Goal: Transaction & Acquisition: Download file/media

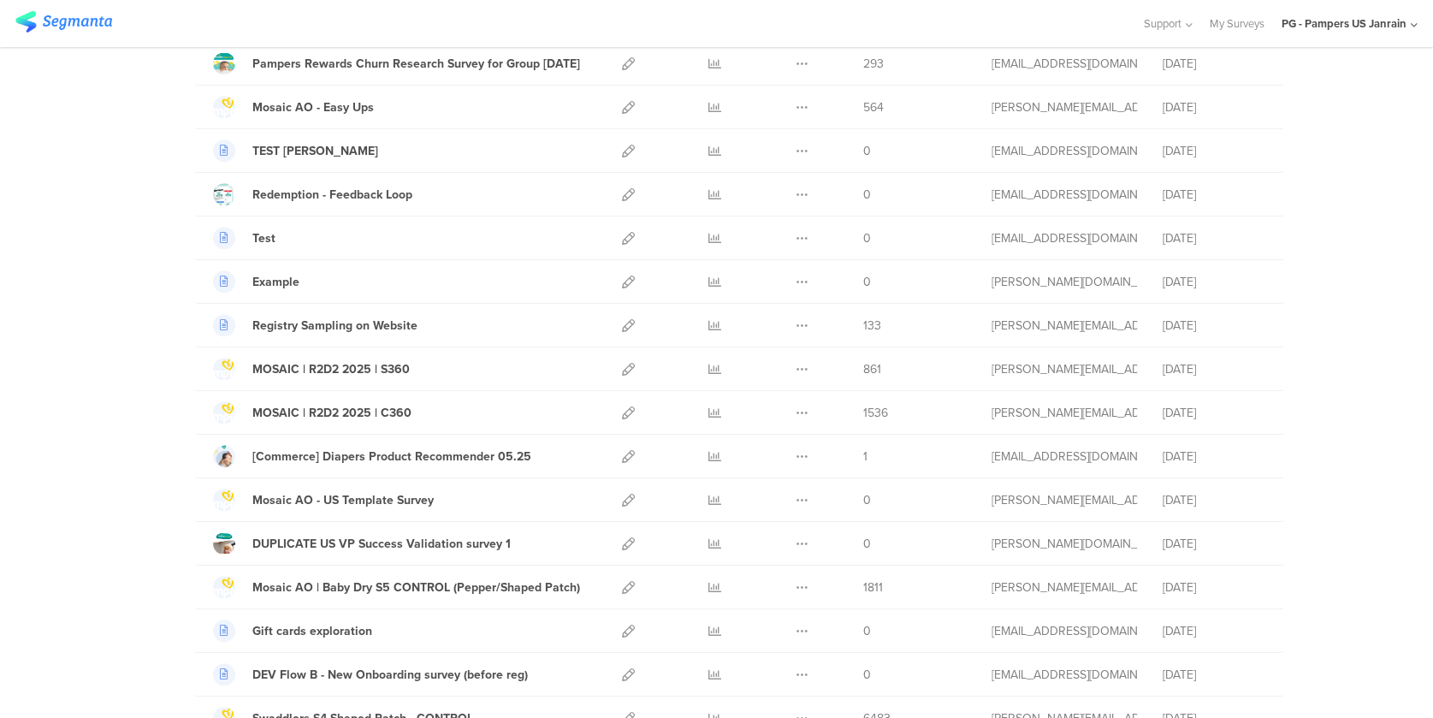
scroll to position [934, 0]
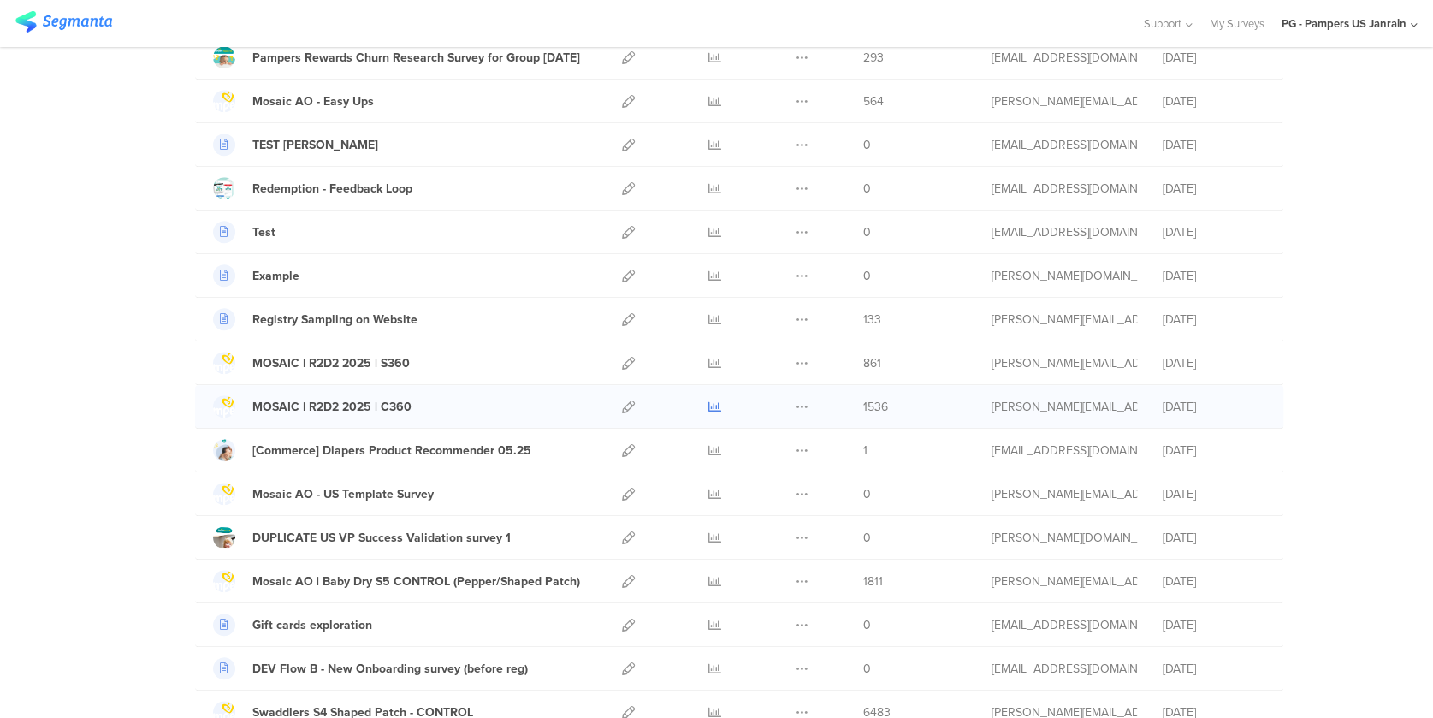
click at [708, 400] on icon at bounding box center [714, 406] width 13 height 13
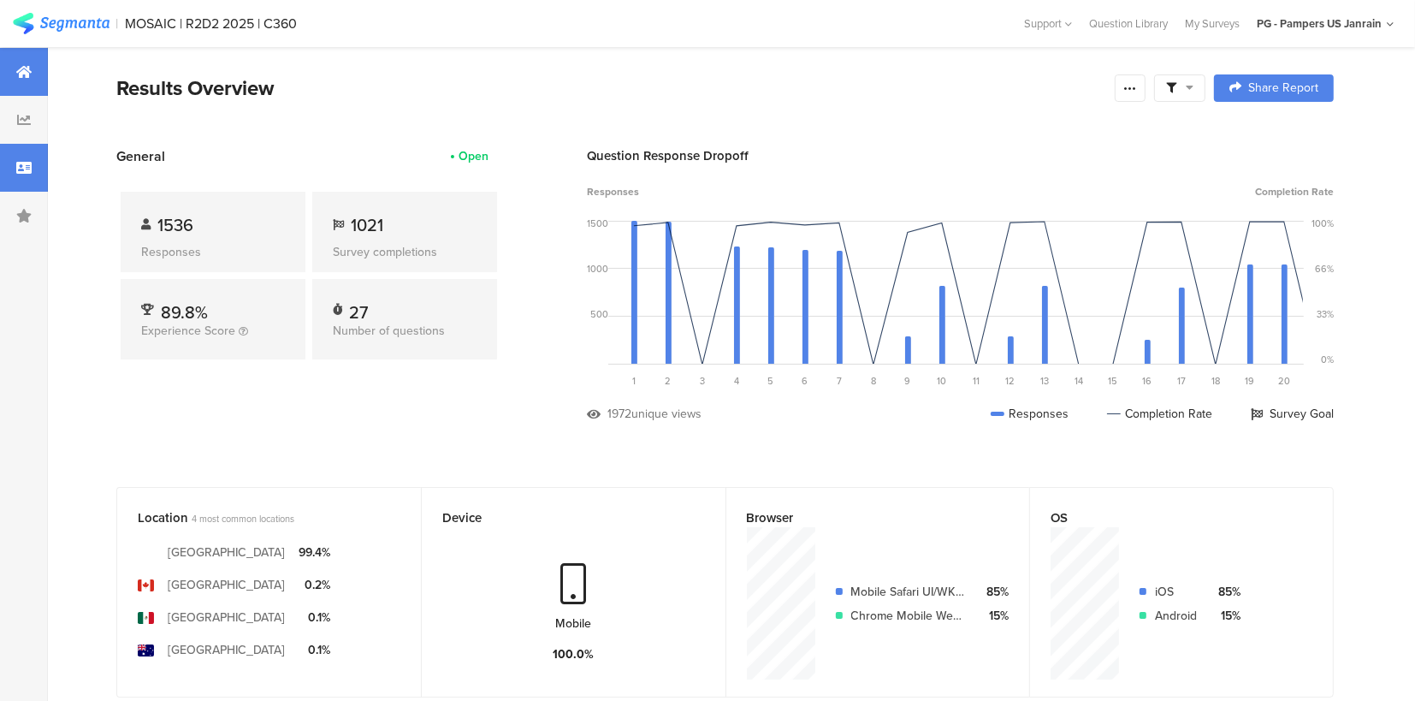
click at [33, 171] on div at bounding box center [24, 168] width 48 height 48
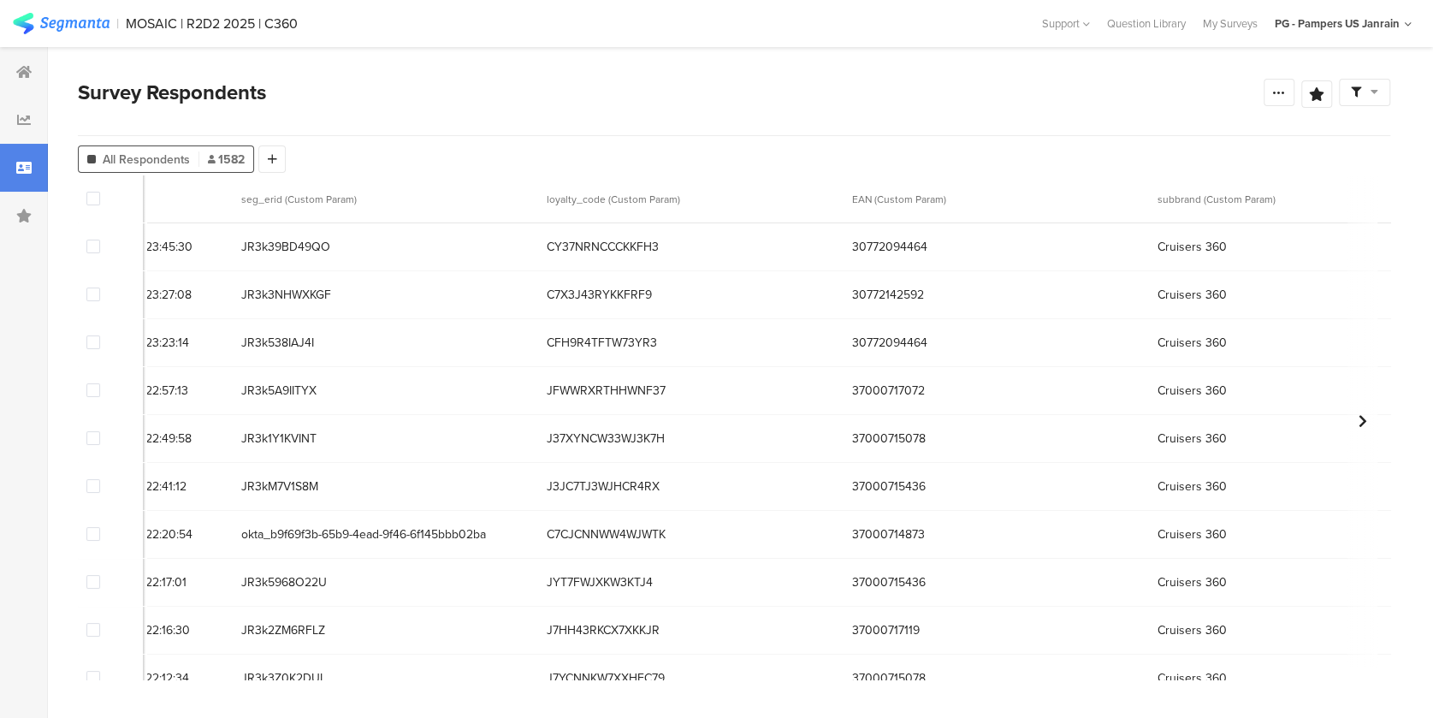
scroll to position [0, 305]
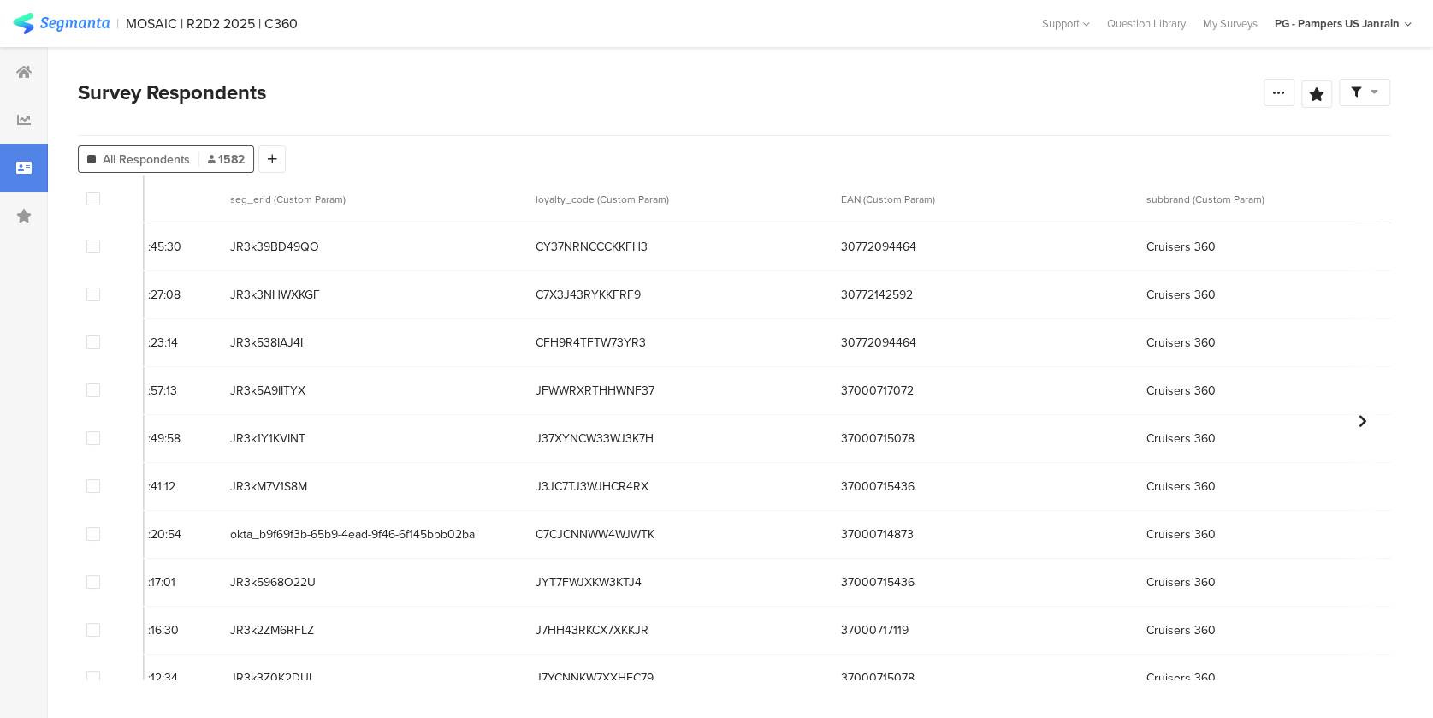
click at [1374, 98] on icon at bounding box center [1375, 92] width 8 height 12
click at [1144, 108] on div "Survey Respondents Confidence Level 95 % Preview survey Edit survey Export Resu…" at bounding box center [734, 106] width 1312 height 59
click at [1273, 92] on icon at bounding box center [1279, 93] width 14 height 14
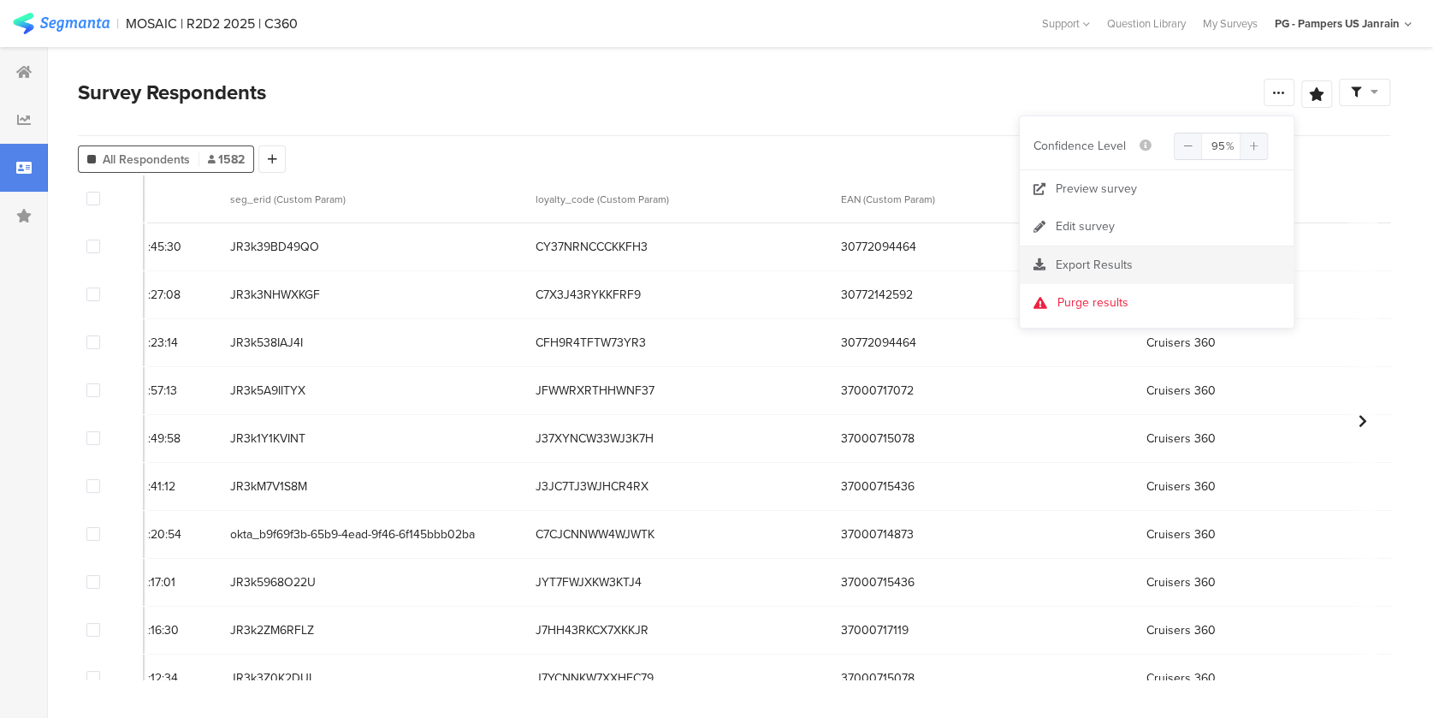
click at [1116, 263] on span "Export Results" at bounding box center [1094, 265] width 77 height 18
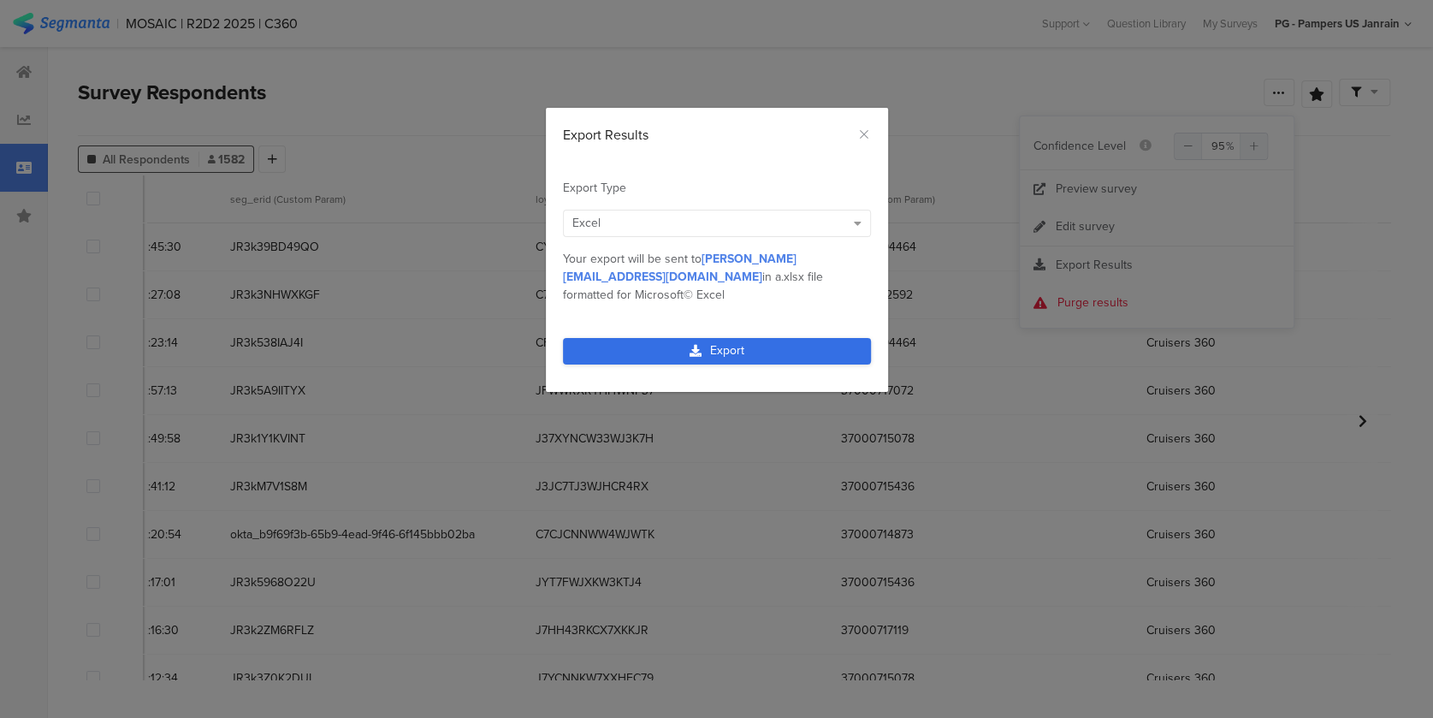
click at [772, 338] on link "Export" at bounding box center [717, 351] width 308 height 27
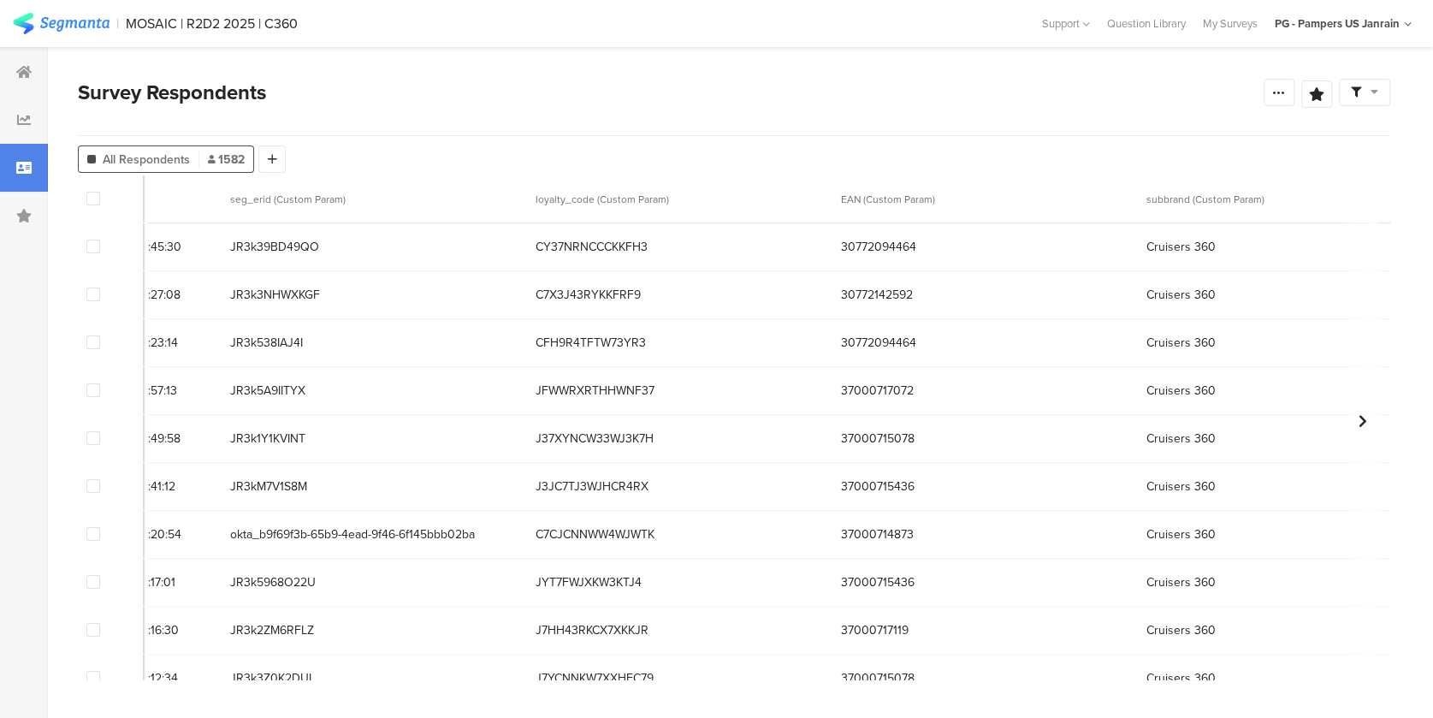
click at [767, 56] on section "Survey Respondents Save Analysis Name Save Cancel All Respondents 1582 Add Segm…" at bounding box center [734, 382] width 1372 height 671
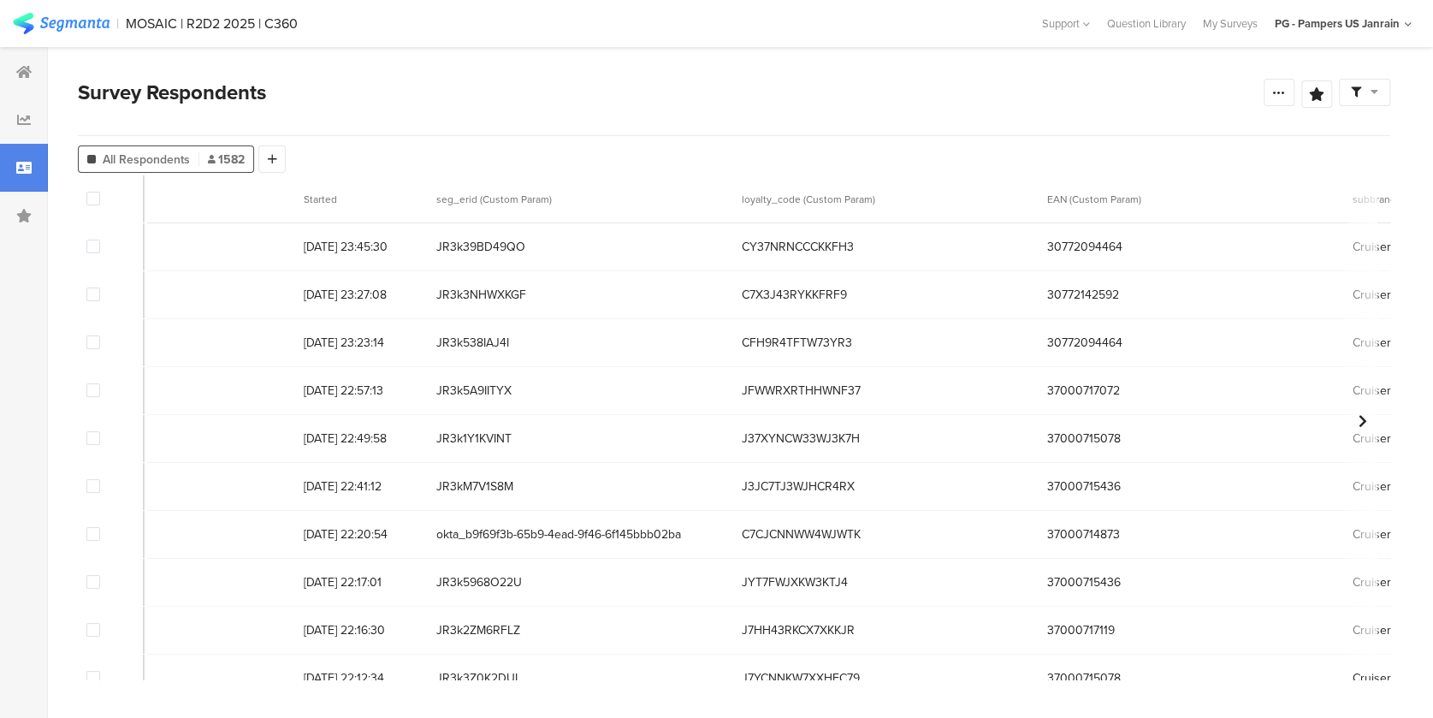
scroll to position [0, 100]
